Goal: Task Accomplishment & Management: Use online tool/utility

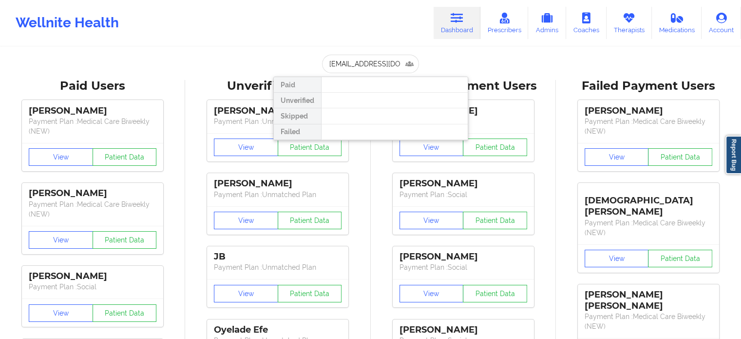
click at [386, 62] on input "[EMAIL_ADDRESS][DOMAIN_NAME]" at bounding box center [370, 64] width 96 height 19
type input "[PERSON_NAME]"
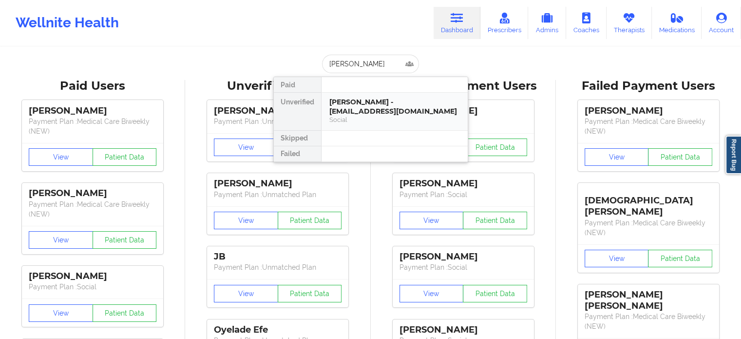
click at [384, 112] on div "[PERSON_NAME] - [EMAIL_ADDRESS][DOMAIN_NAME]" at bounding box center [394, 106] width 131 height 18
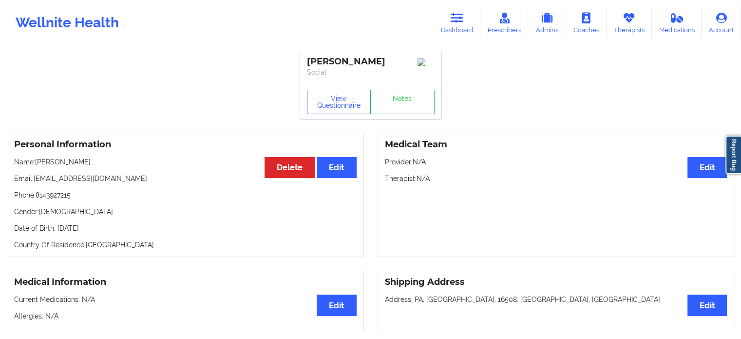
drag, startPoint x: 305, startPoint y: 59, endPoint x: 407, endPoint y: 62, distance: 101.9
click at [407, 62] on div "[PERSON_NAME] Social" at bounding box center [370, 67] width 141 height 33
copy div "[PERSON_NAME]"
click at [466, 20] on link "Dashboard" at bounding box center [457, 23] width 47 height 32
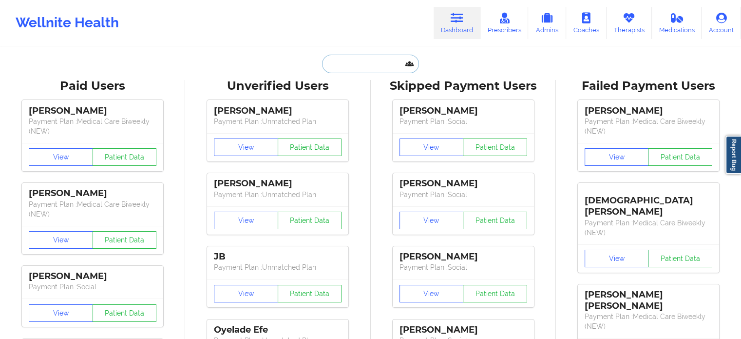
click at [364, 66] on input "text" at bounding box center [370, 64] width 96 height 19
paste input "[PERSON_NAME]"
type input "[PERSON_NAME]"
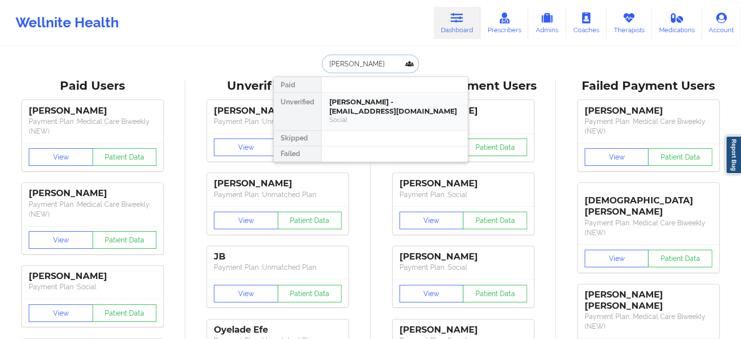
click at [380, 115] on div "Social" at bounding box center [394, 119] width 131 height 8
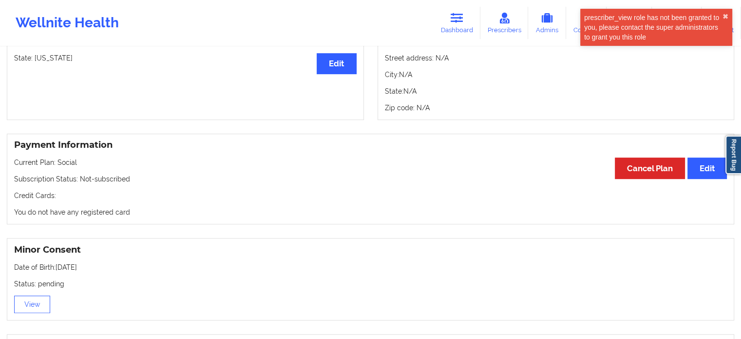
scroll to position [536, 0]
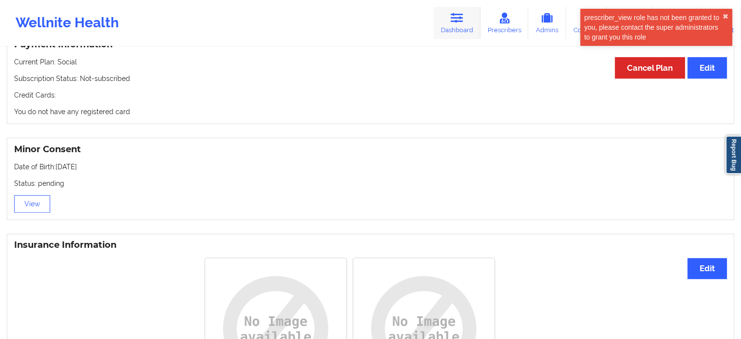
click at [446, 18] on link "Dashboard" at bounding box center [457, 23] width 47 height 32
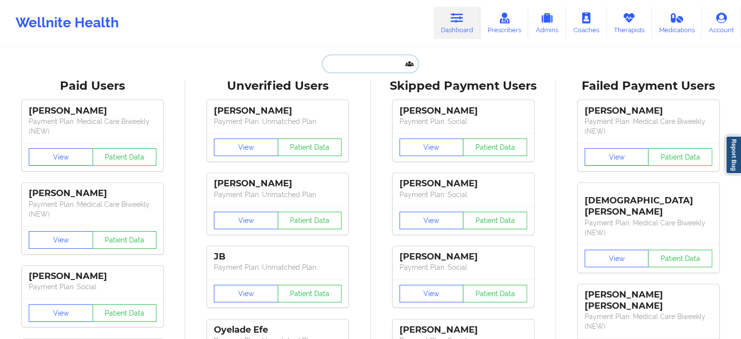
click at [349, 63] on input "text" at bounding box center [370, 64] width 96 height 19
paste input "[EMAIL_ADDRESS][DOMAIN_NAME]"
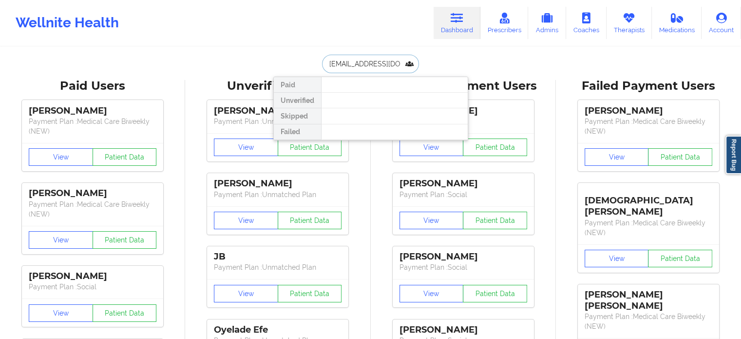
drag, startPoint x: 407, startPoint y: 63, endPoint x: 177, endPoint y: 49, distance: 230.9
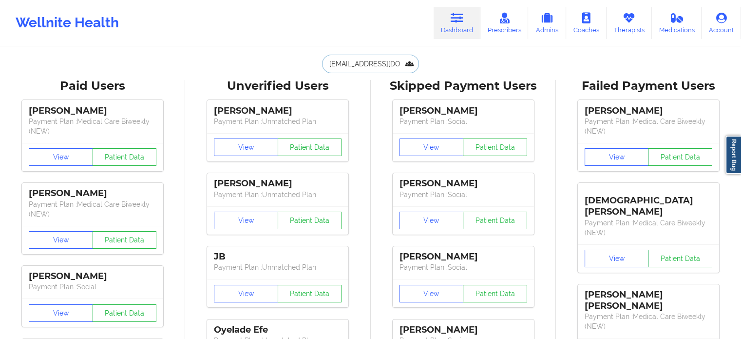
paste input "[PERSON_NAME]"
type input "[PERSON_NAME]"
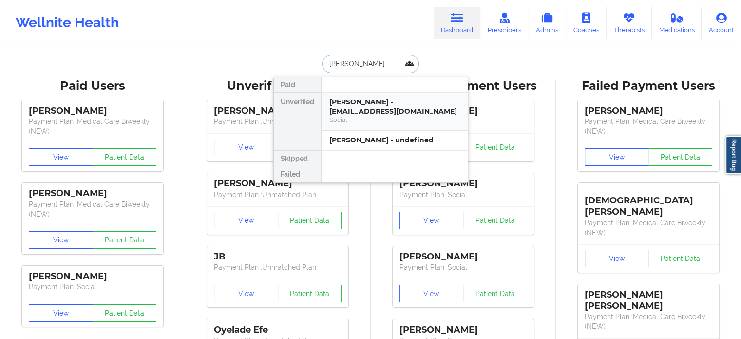
click at [374, 115] on div "Social" at bounding box center [394, 119] width 131 height 8
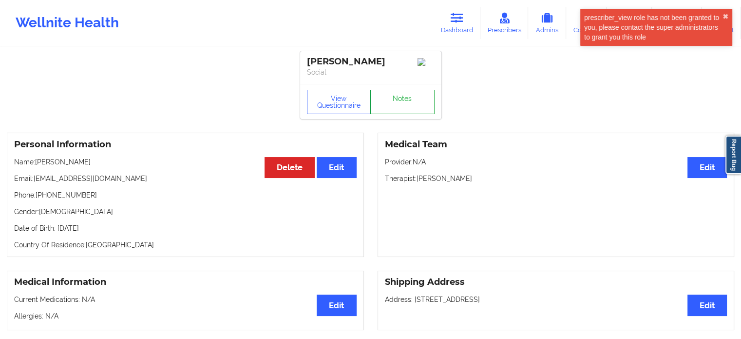
click at [394, 96] on link "Notes" at bounding box center [402, 102] width 64 height 24
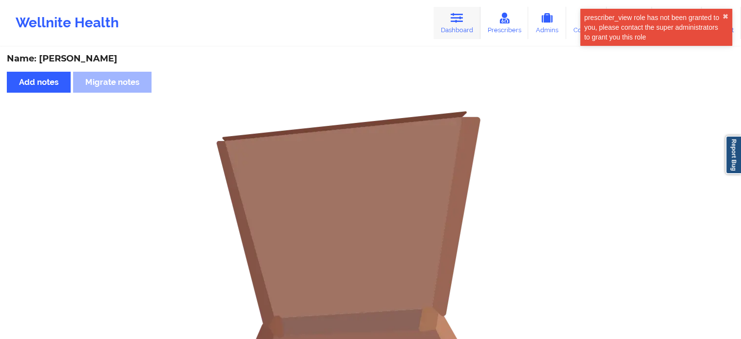
click at [456, 28] on link "Dashboard" at bounding box center [457, 23] width 47 height 32
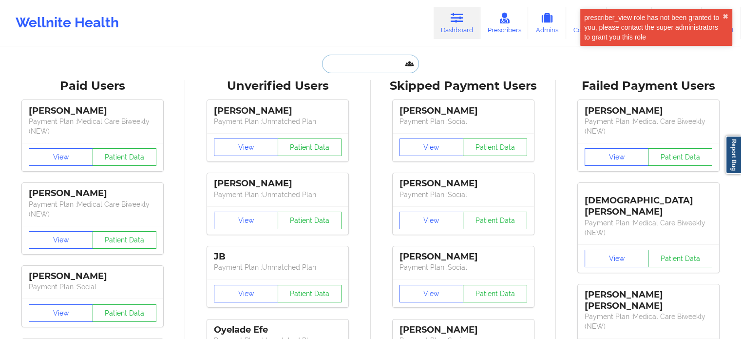
click at [386, 56] on input "text" at bounding box center [370, 64] width 96 height 19
paste input "[PERSON_NAME]"
type input "[PERSON_NAME]"
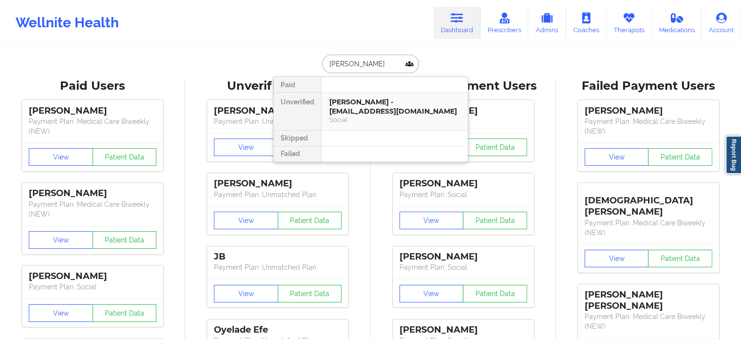
click at [374, 114] on div "[PERSON_NAME] - [EMAIL_ADDRESS][DOMAIN_NAME]" at bounding box center [394, 106] width 131 height 18
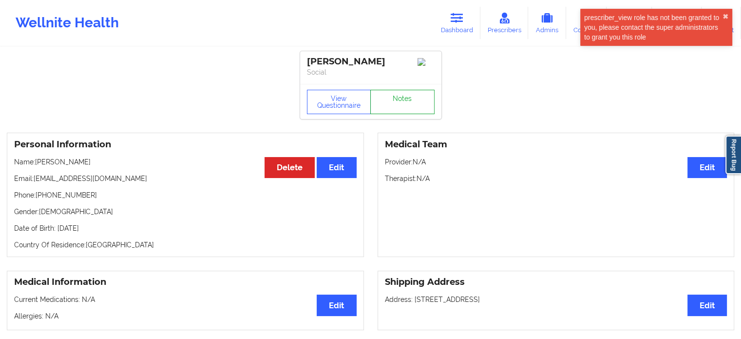
click at [395, 106] on link "Notes" at bounding box center [402, 102] width 64 height 24
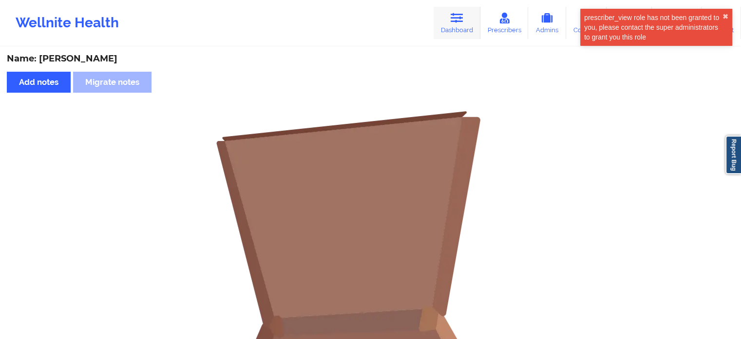
click at [448, 24] on link "Dashboard" at bounding box center [457, 23] width 47 height 32
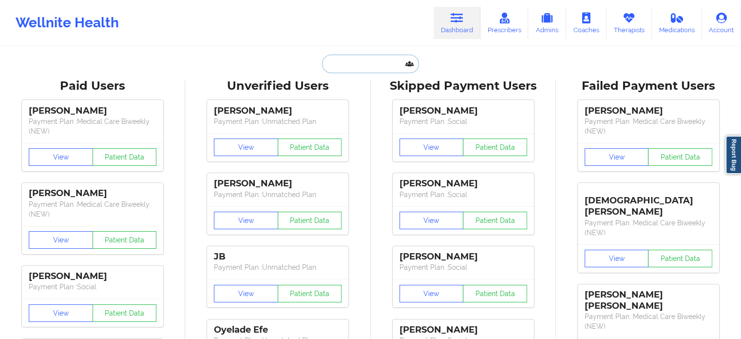
click at [367, 68] on input "text" at bounding box center [370, 64] width 96 height 19
paste input "[EMAIL_ADDRESS][DOMAIN_NAME]"
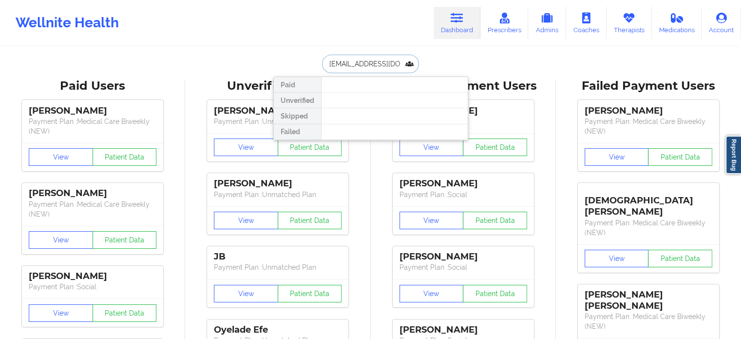
drag, startPoint x: 403, startPoint y: 61, endPoint x: 187, endPoint y: 43, distance: 217.5
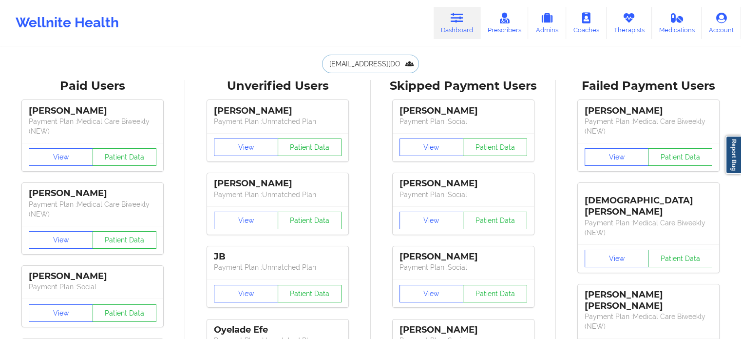
type input "[EMAIL_ADDRESS][DOMAIN_NAME]"
